Goal: Information Seeking & Learning: Learn about a topic

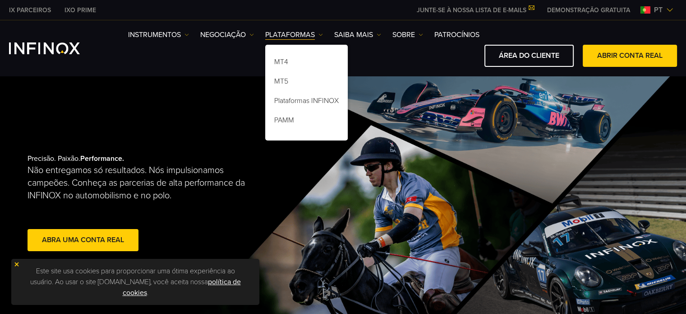
click at [321, 32] on img at bounding box center [321, 34] width 5 height 5
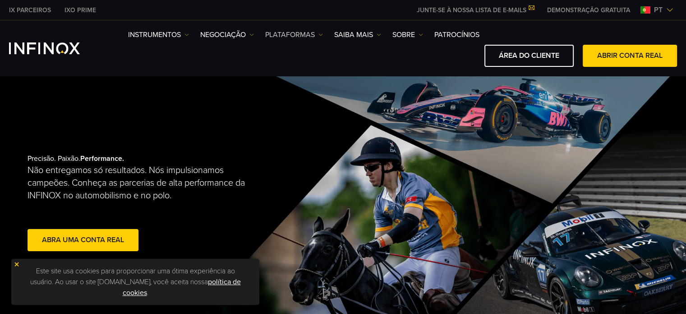
click at [317, 31] on link "PLATAFORMAS" at bounding box center [294, 34] width 58 height 11
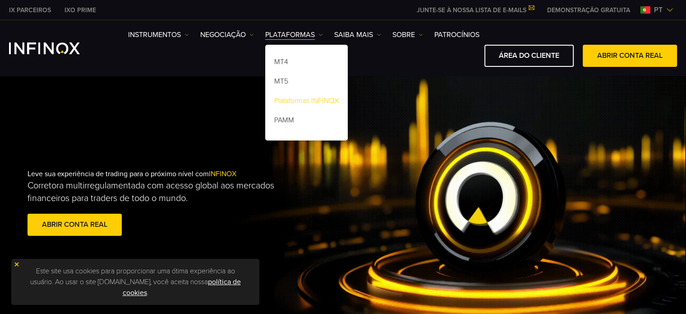
click at [304, 102] on link "Plataformas INFINOX" at bounding box center [306, 101] width 83 height 19
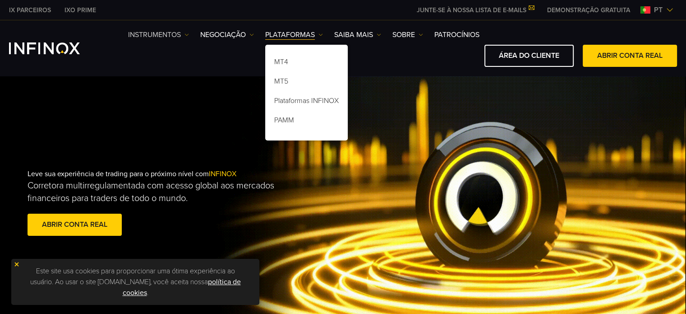
click at [188, 34] on img at bounding box center [187, 34] width 5 height 5
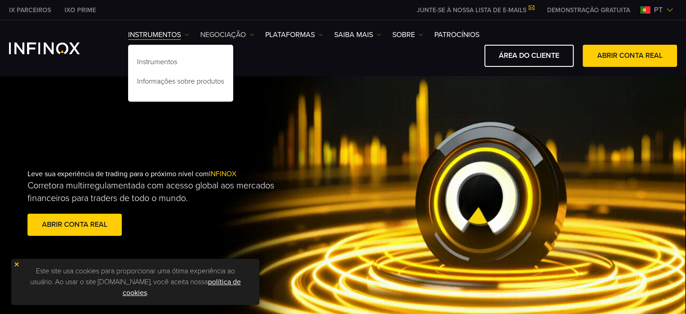
click at [250, 32] on link "NEGOCIAÇÃO" at bounding box center [227, 34] width 54 height 11
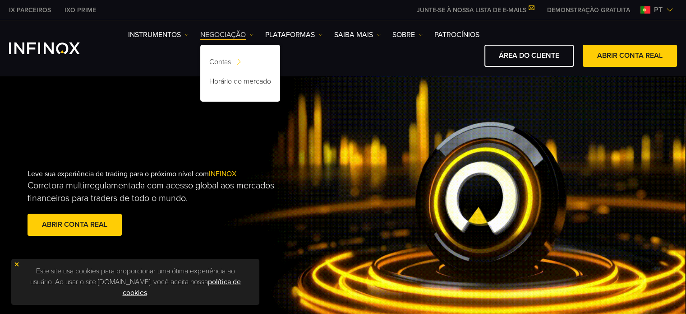
click at [250, 32] on link "NEGOCIAÇÃO" at bounding box center [227, 34] width 54 height 11
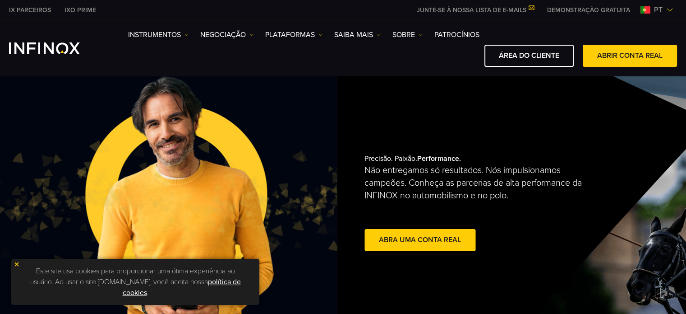
click at [47, 171] on img at bounding box center [179, 203] width 380 height 126
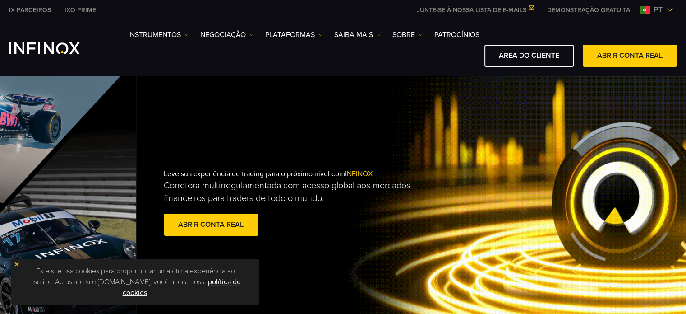
click at [551, 131] on div "Leve sua experiência de trading para o próximo nível com INFINOX Corretora mult…" at bounding box center [479, 203] width 686 height 256
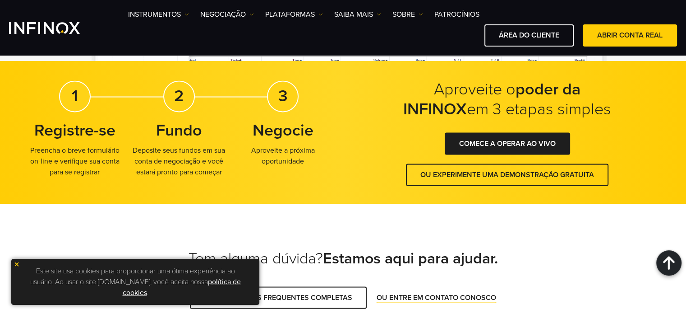
scroll to position [1895, 0]
